Goal: Task Accomplishment & Management: Manage account settings

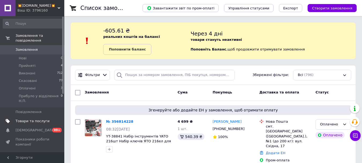
click at [36, 119] on link "Товари та послуги" at bounding box center [33, 120] width 66 height 9
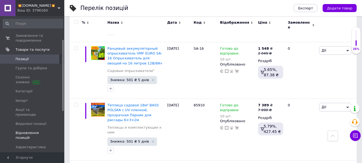
scroll to position [45, 0]
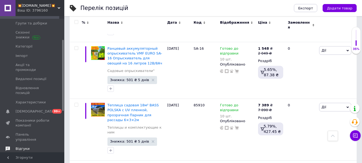
click at [30, 146] on span "Відгуки" at bounding box center [33, 148] width 34 height 5
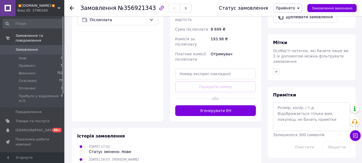
scroll to position [79, 0]
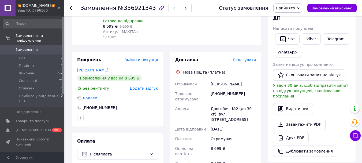
click at [28, 45] on link "Замовлення 0" at bounding box center [33, 49] width 66 height 9
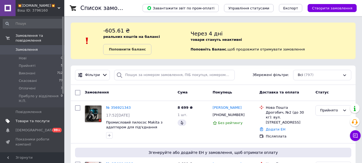
click at [37, 118] on span "Товари та послуги" at bounding box center [33, 120] width 34 height 5
